Goal: Check status: Check status

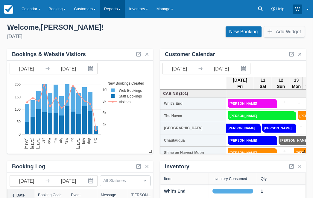
click at [121, 9] on span at bounding box center [119, 9] width 2 height 1
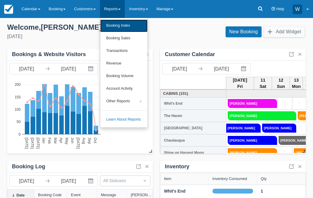
click at [125, 25] on link "Booking Index" at bounding box center [123, 25] width 47 height 13
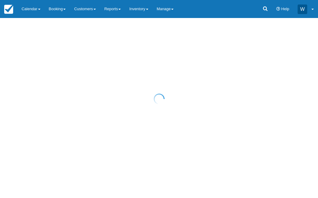
select select "25"
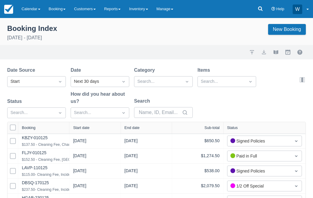
select select "25"
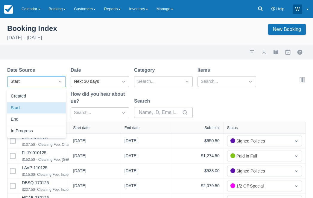
click at [58, 81] on icon "Dropdown icon" at bounding box center [60, 81] width 6 height 6
click at [54, 97] on div "Created" at bounding box center [36, 96] width 59 height 12
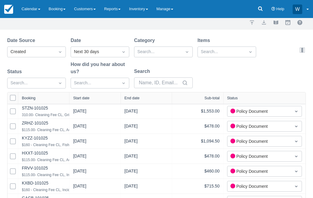
scroll to position [55, 0]
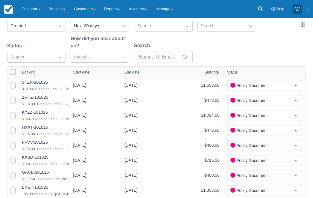
click at [89, 71] on div "Start date" at bounding box center [81, 72] width 16 height 4
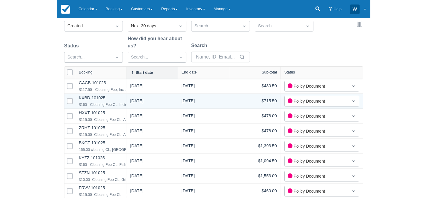
scroll to position [56, 0]
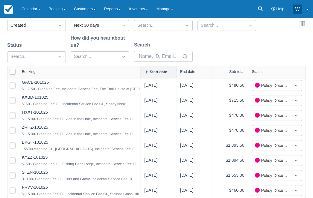
drag, startPoint x: 67, startPoint y: 72, endPoint x: 139, endPoint y: 70, distance: 72.5
click at [139, 70] on div at bounding box center [140, 72] width 11 height 12
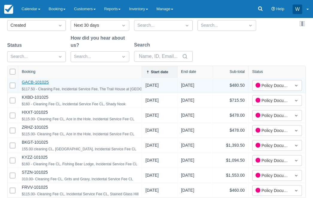
click at [38, 81] on link "GACB-101025" at bounding box center [35, 82] width 27 height 5
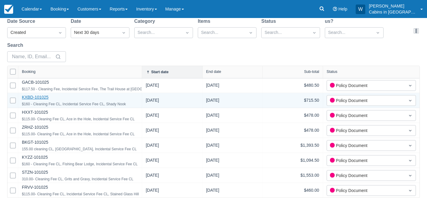
click at [41, 97] on link "KXBD-101025" at bounding box center [35, 97] width 27 height 5
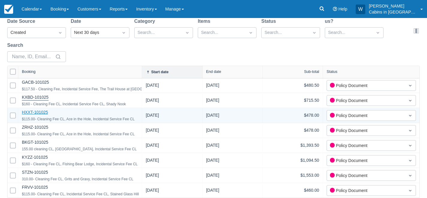
click at [39, 111] on link "HXXT-101025" at bounding box center [35, 112] width 26 height 5
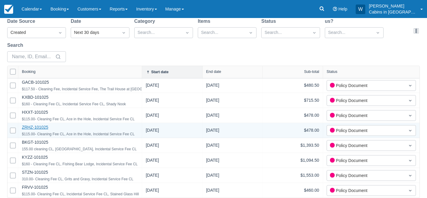
click at [41, 126] on link "ZRHZ-101025" at bounding box center [35, 127] width 26 height 5
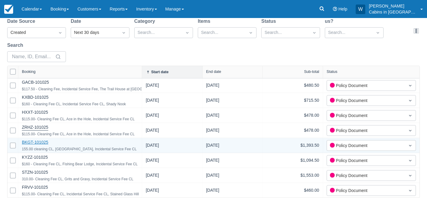
click at [38, 141] on link "BKGT-101025" at bounding box center [35, 142] width 26 height 5
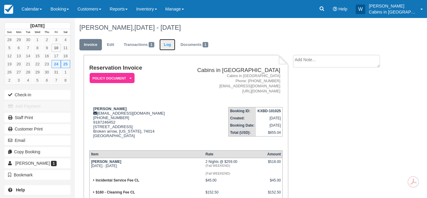
click at [167, 46] on link "Log" at bounding box center [167, 45] width 16 height 12
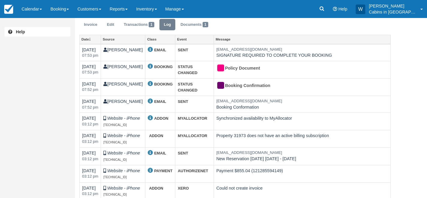
scroll to position [84, 0]
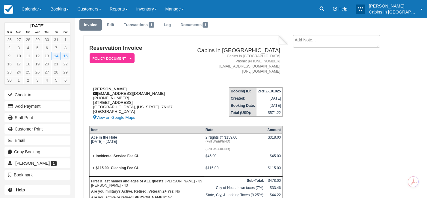
scroll to position [2, 0]
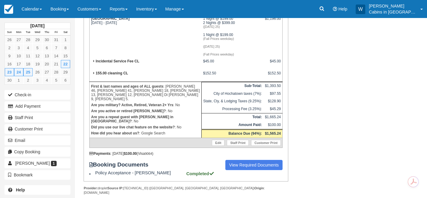
scroll to position [155, 0]
